Goal: Transaction & Acquisition: Purchase product/service

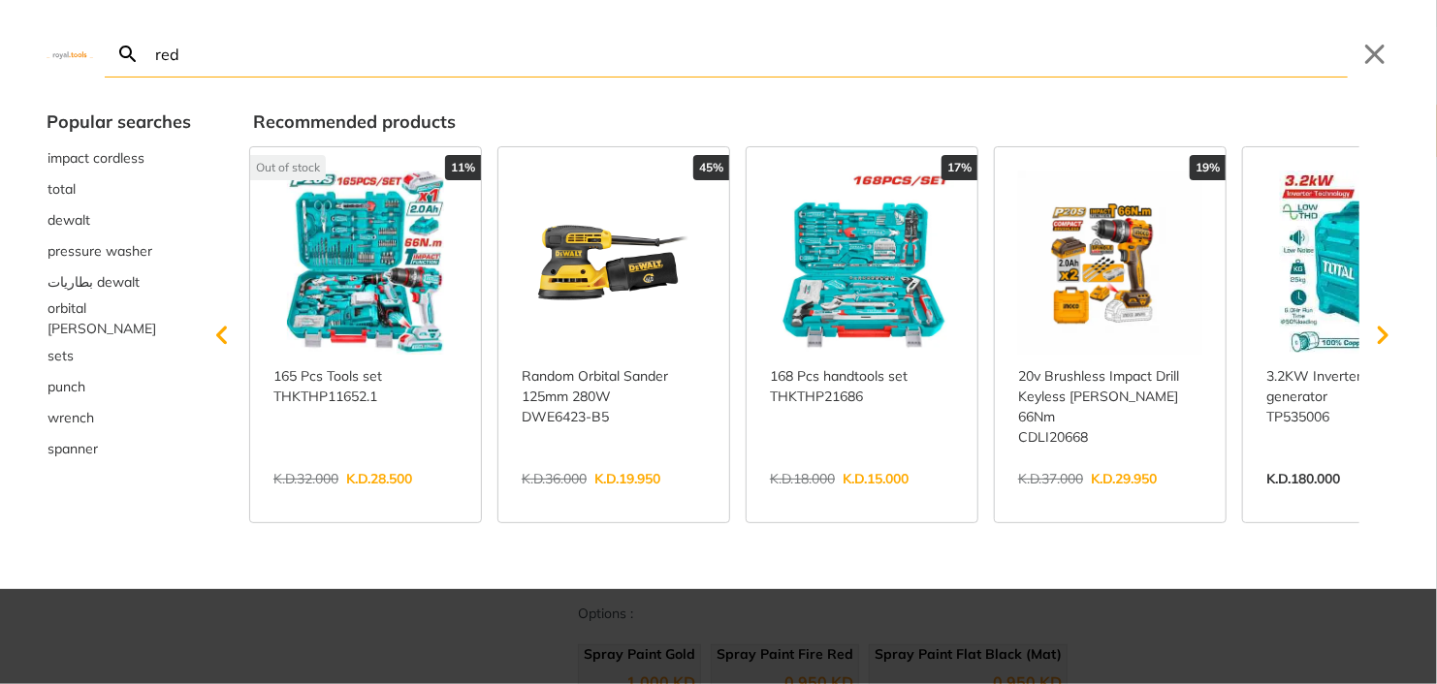
type input "red"
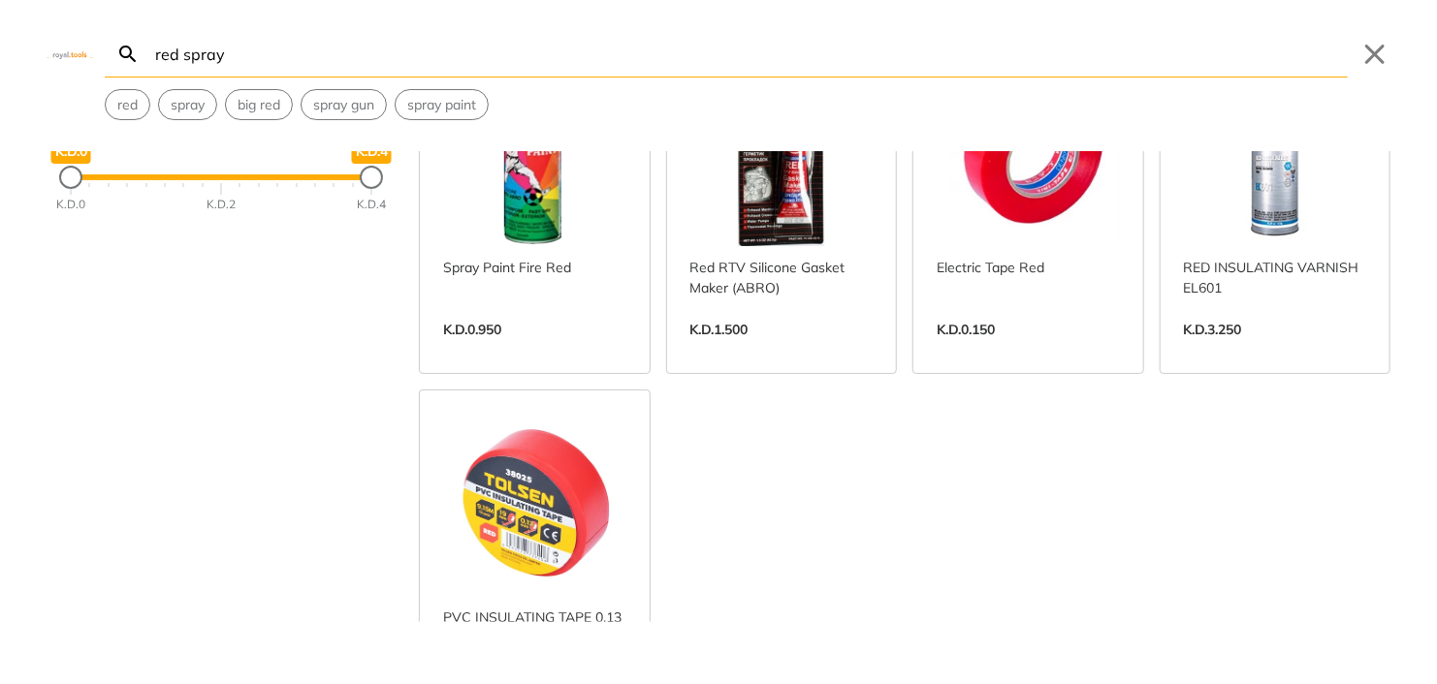
scroll to position [194, 0]
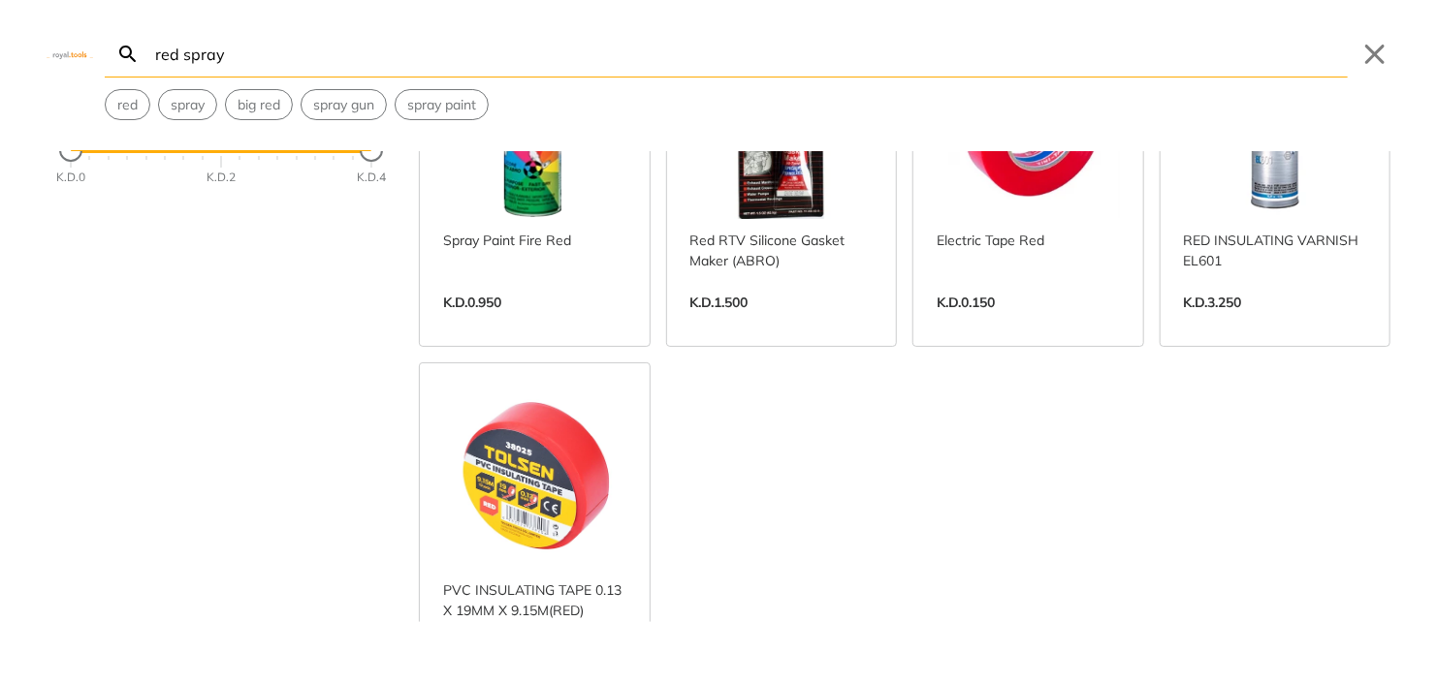
type input "red spray"
click at [547, 323] on link "View more →" at bounding box center [534, 323] width 183 height 0
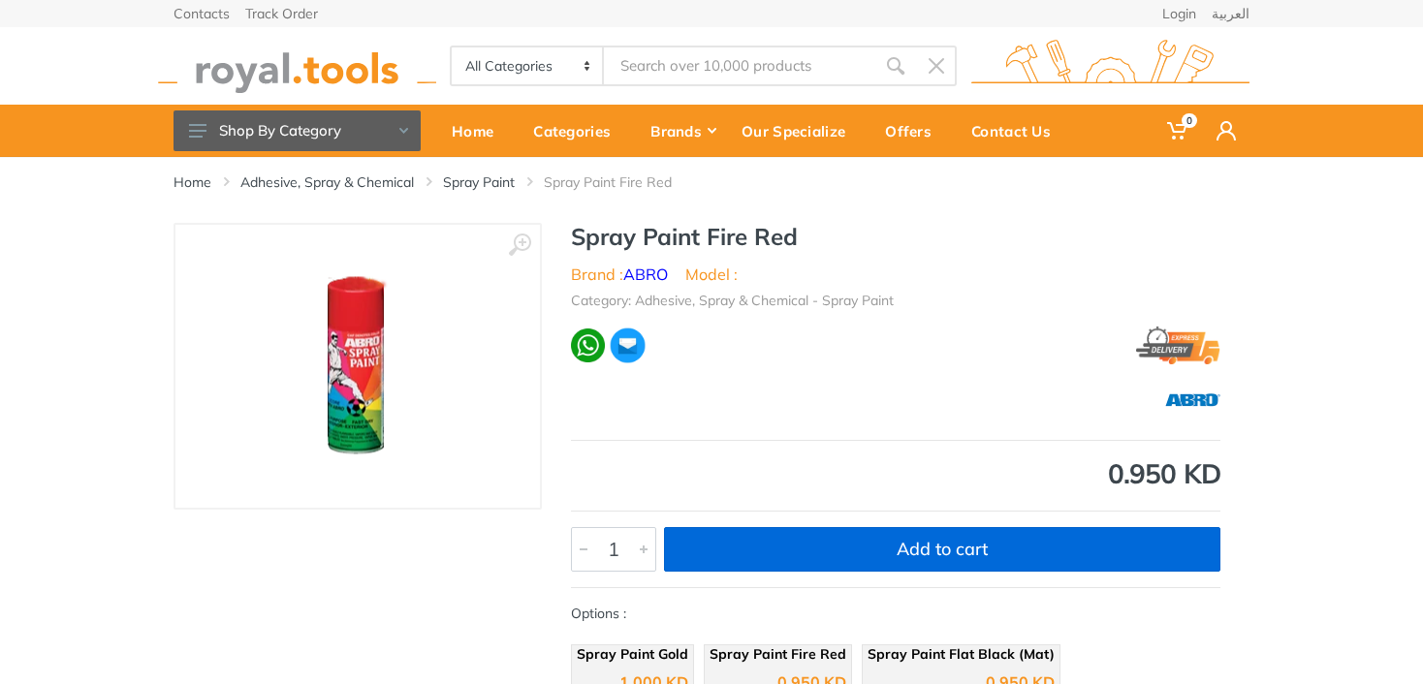
type input "red spray"
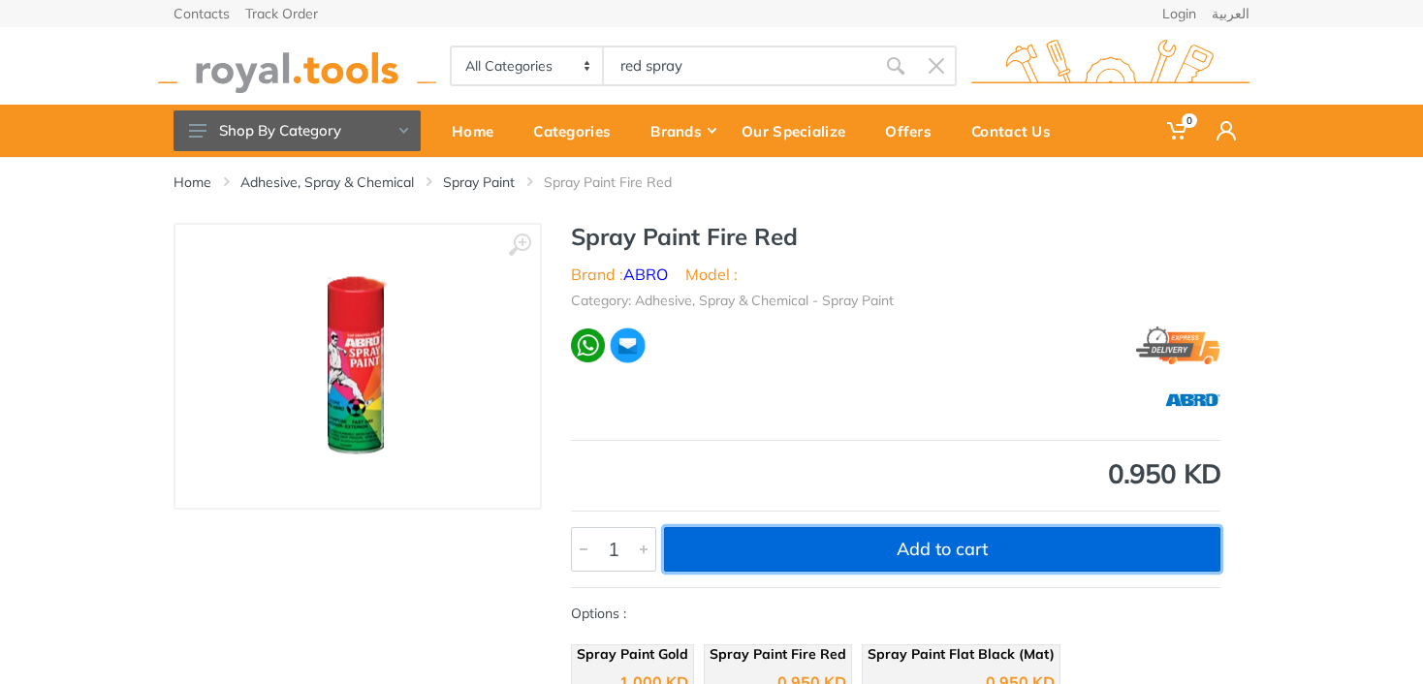
click at [958, 559] on button "Add to cart" at bounding box center [942, 549] width 556 height 45
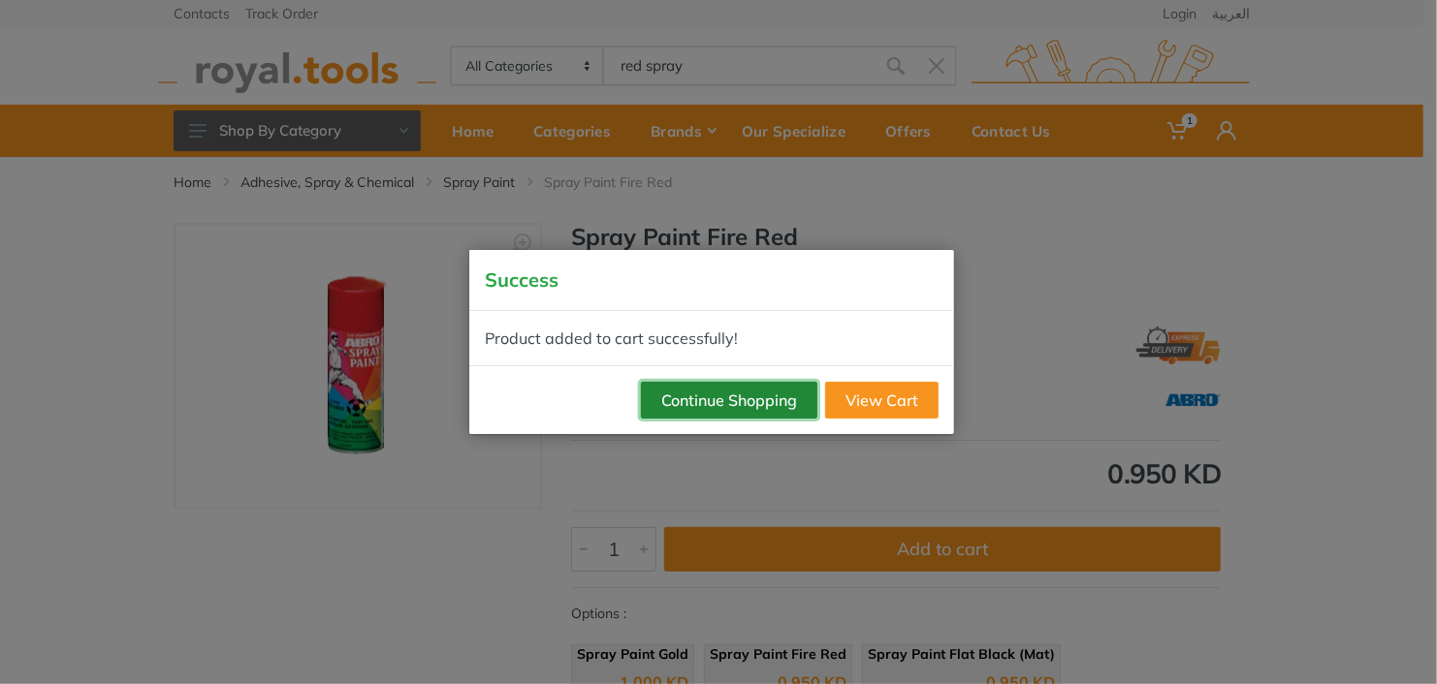
click at [787, 407] on button "Continue Shopping" at bounding box center [729, 400] width 176 height 37
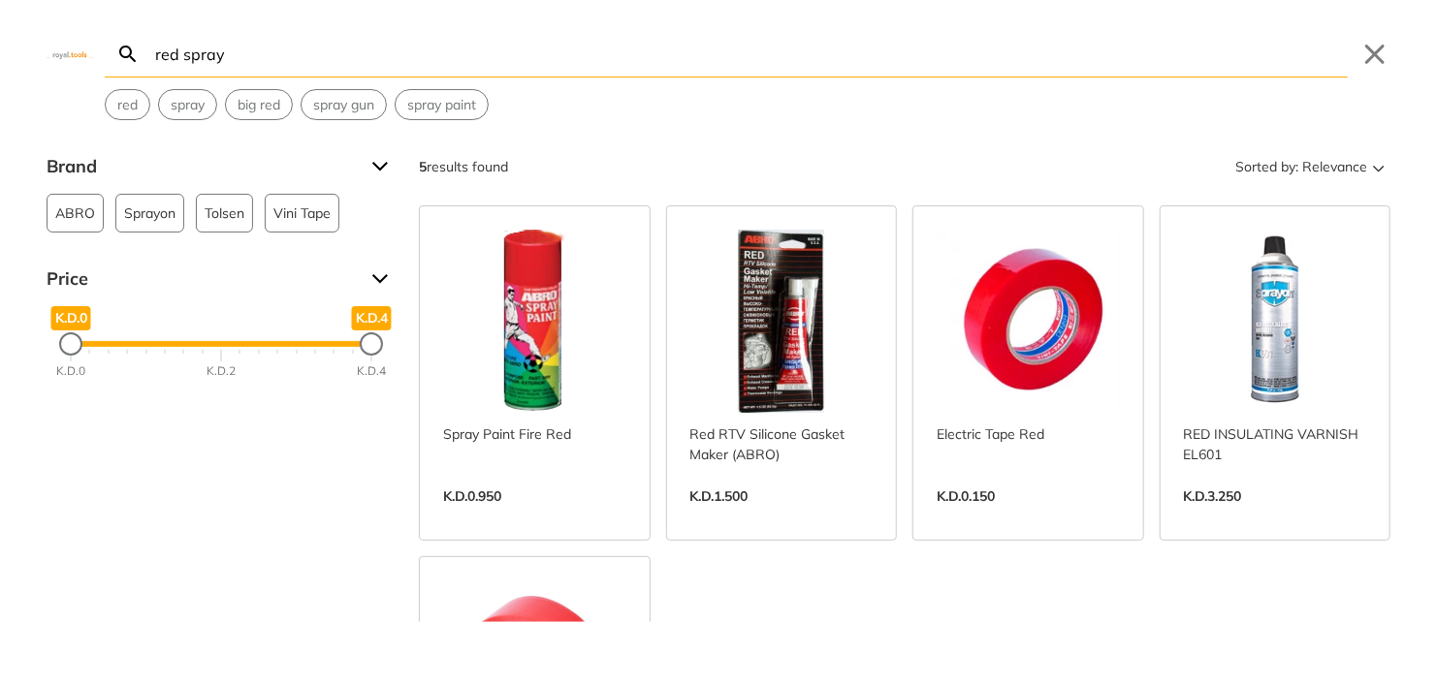
drag, startPoint x: 641, startPoint y: 68, endPoint x: 581, endPoint y: 83, distance: 62.1
click at [581, 83] on body "1 1" at bounding box center [718, 342] width 1437 height 684
drag, startPoint x: 176, startPoint y: 56, endPoint x: 92, endPoint y: 78, distance: 87.0
click at [93, 78] on div "red spray Search Submit Close red spray big red spray gun spray paint" at bounding box center [718, 60] width 1437 height 120
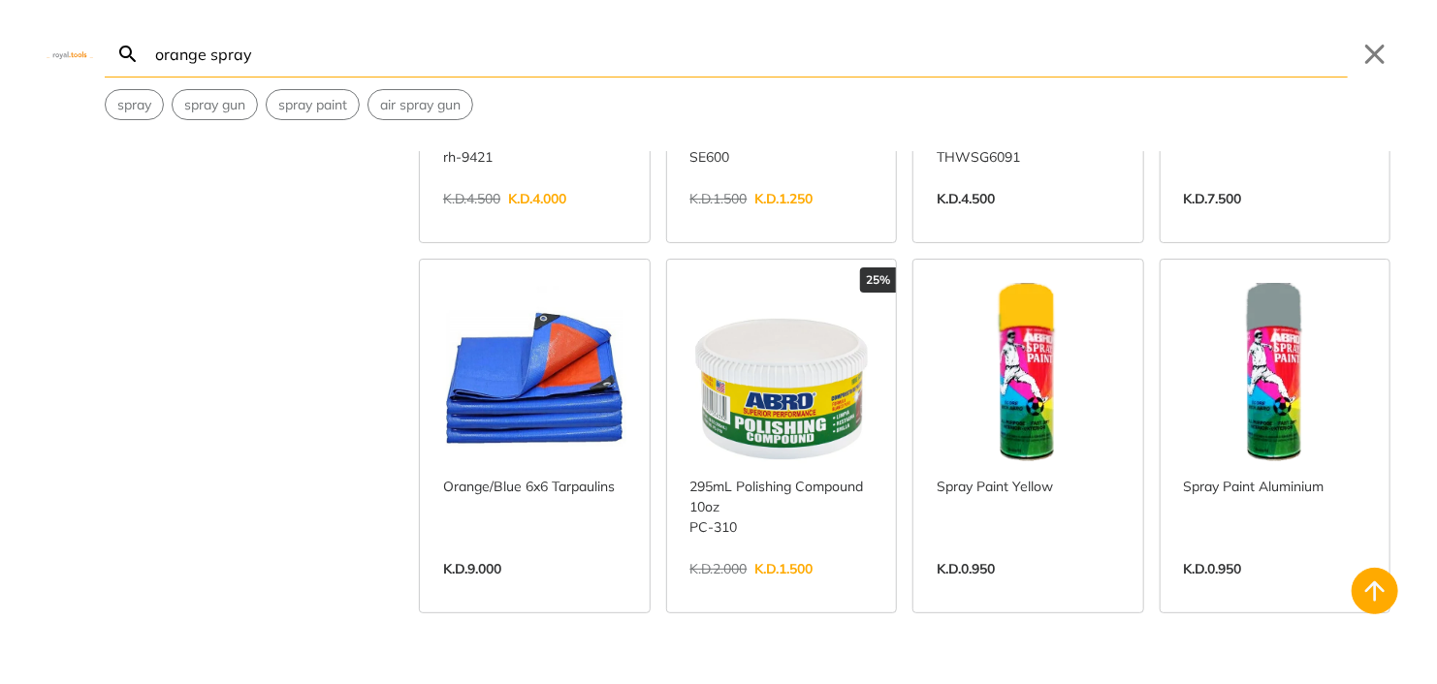
scroll to position [2520, 0]
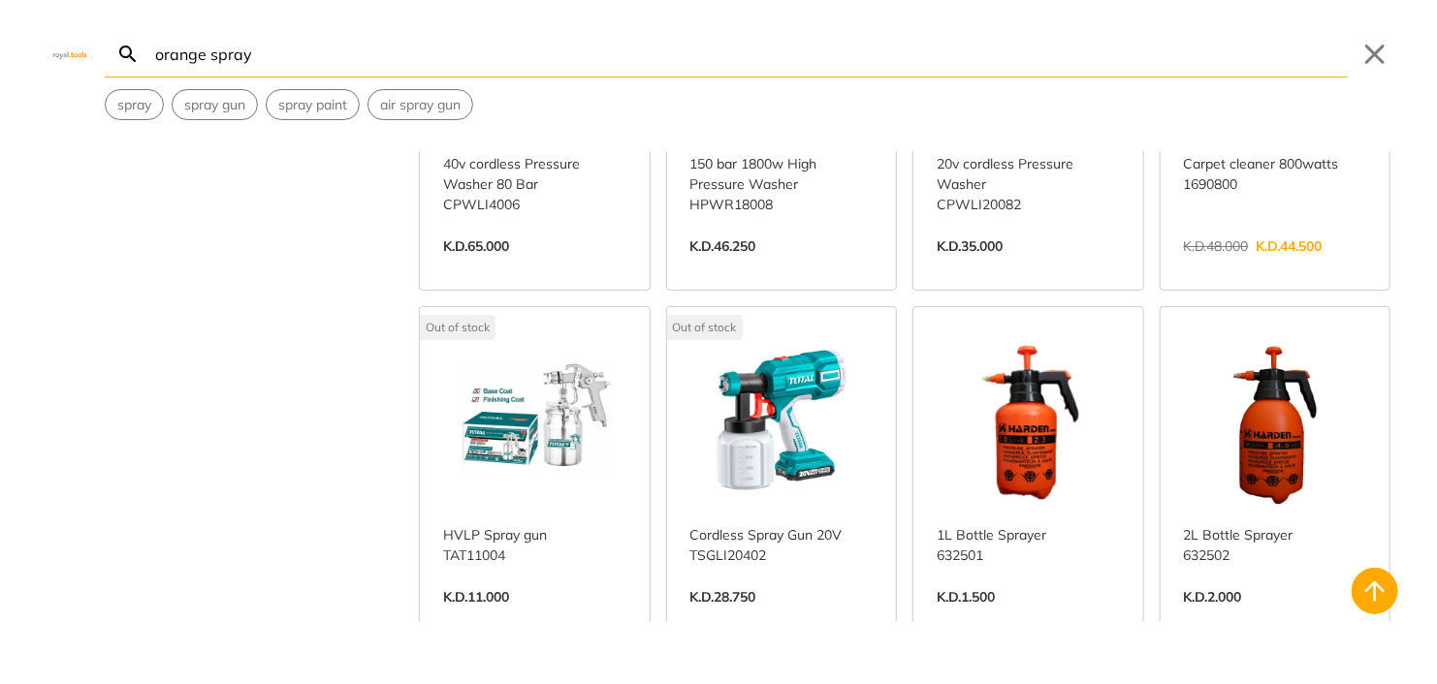
scroll to position [5234, 0]
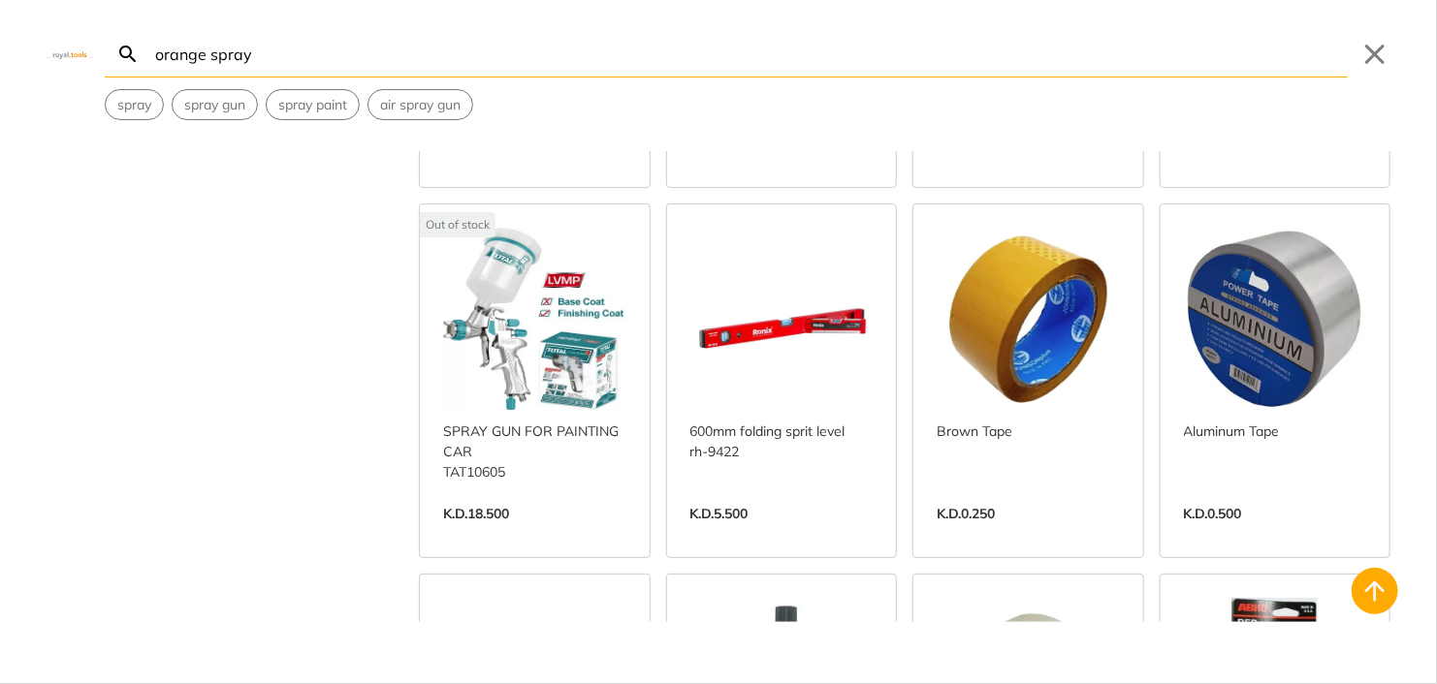
scroll to position [6010, 0]
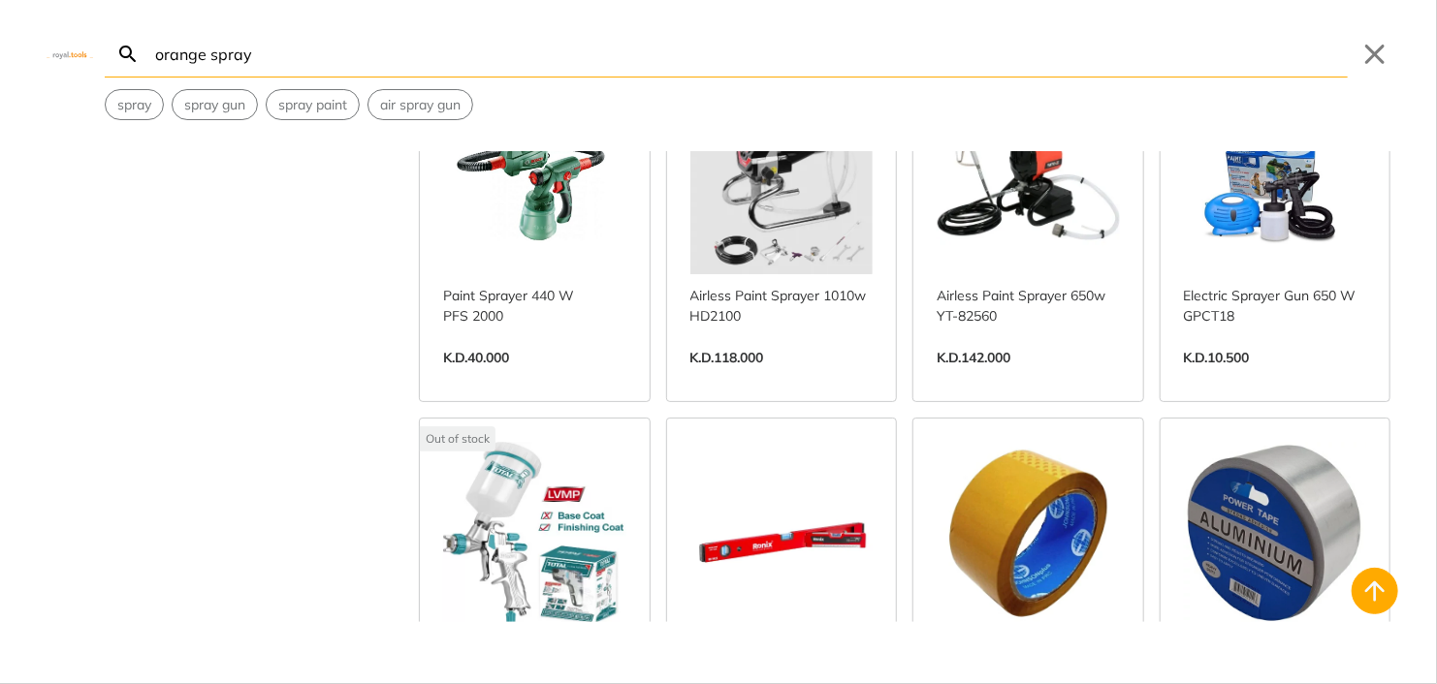
drag, startPoint x: 272, startPoint y: 45, endPoint x: -18, endPoint y: 32, distance: 291.1
click at [0, 32] on html "1" at bounding box center [718, 342] width 1437 height 684
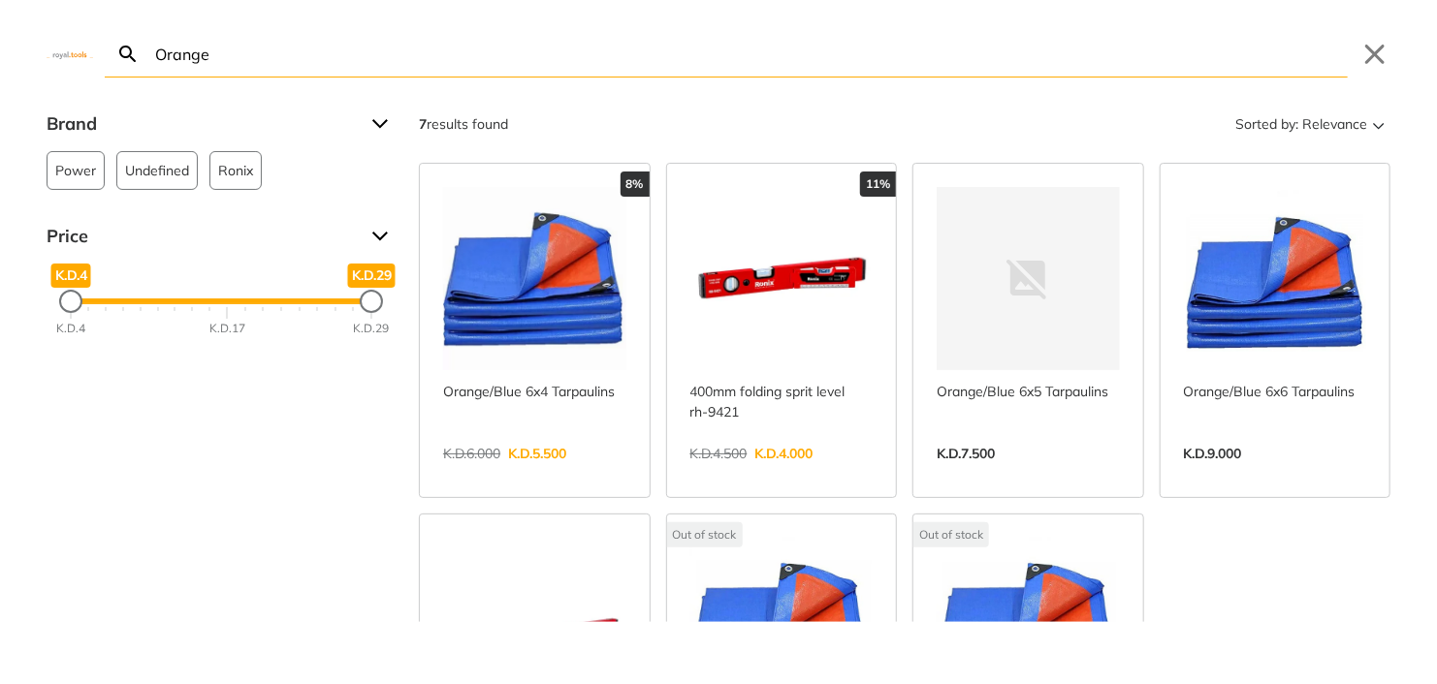
click at [357, 60] on input "Orange" at bounding box center [749, 54] width 1196 height 46
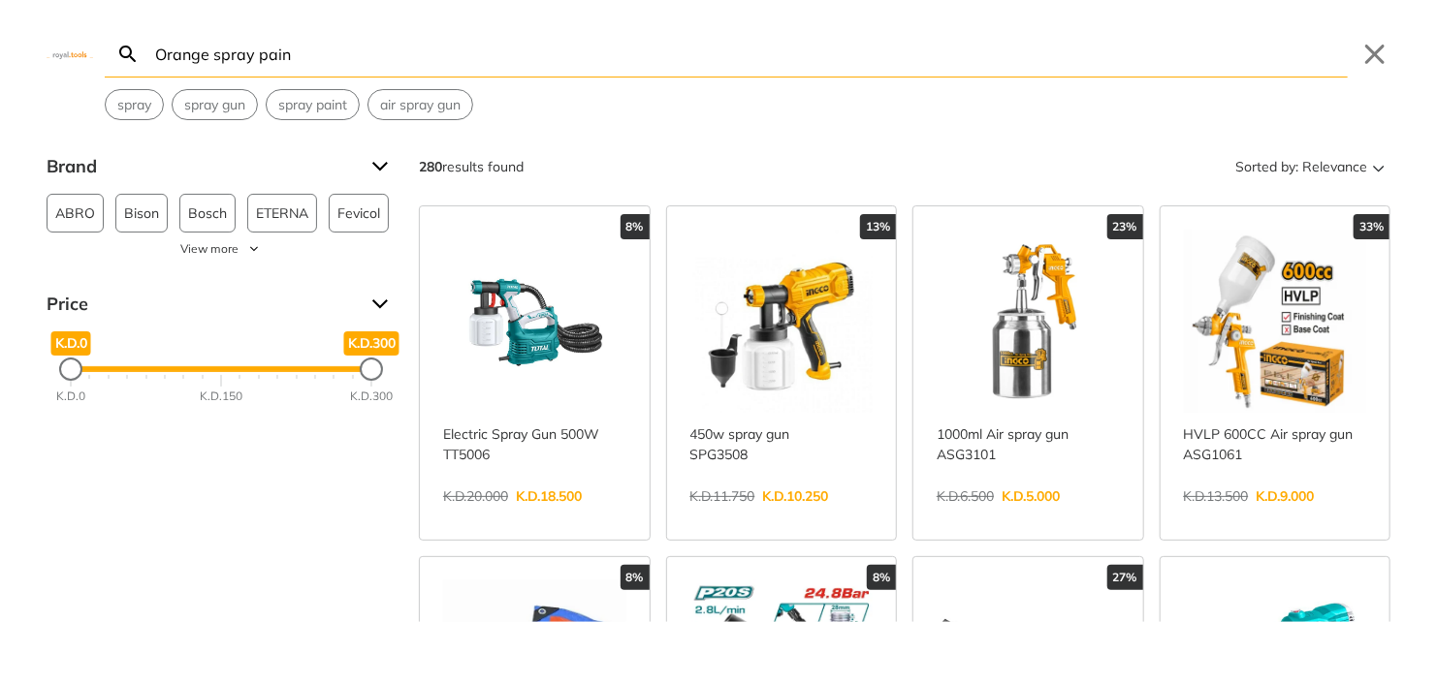
type input "Orange spray paint"
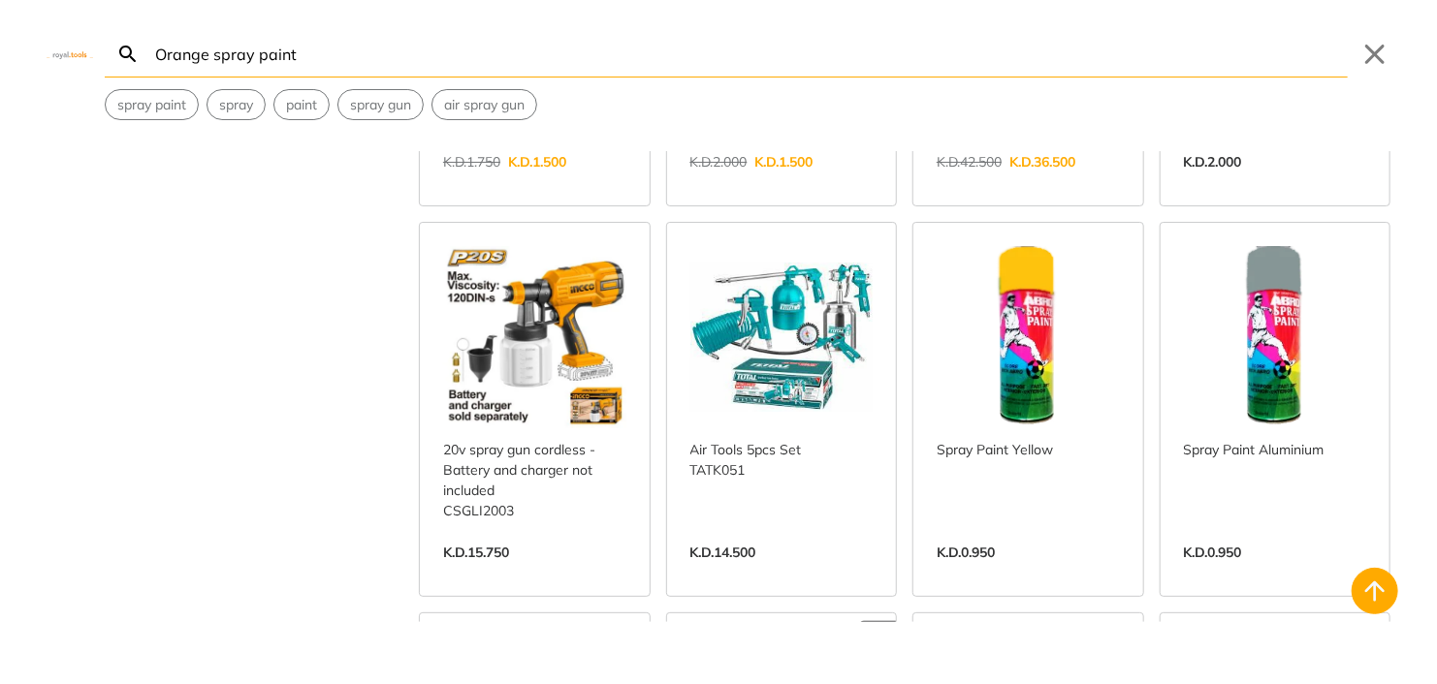
scroll to position [2908, 0]
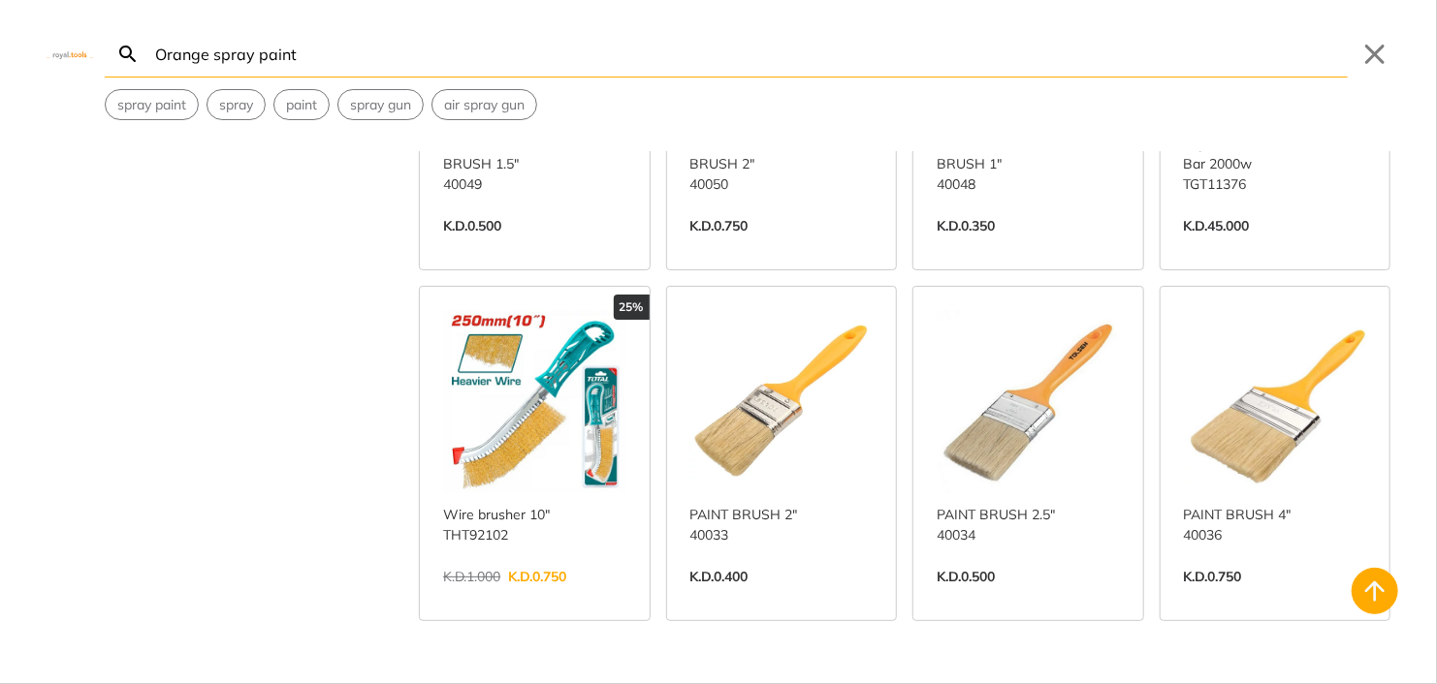
scroll to position [5709, 0]
